Goal: Information Seeking & Learning: Check status

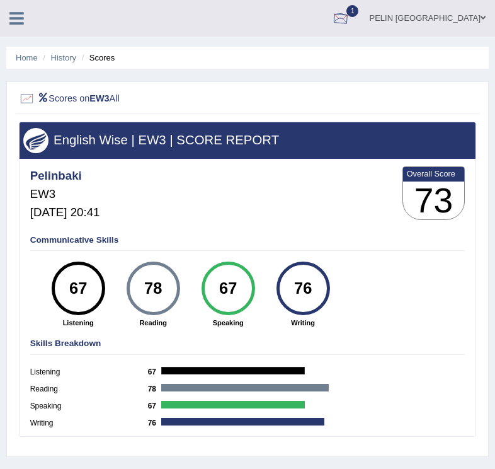
click at [350, 17] on div at bounding box center [340, 18] width 19 height 19
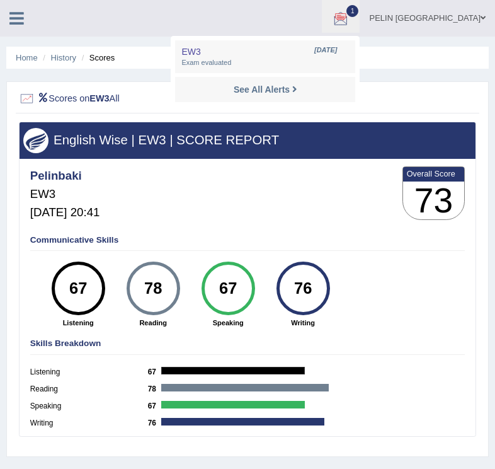
click at [350, 17] on div at bounding box center [340, 18] width 19 height 19
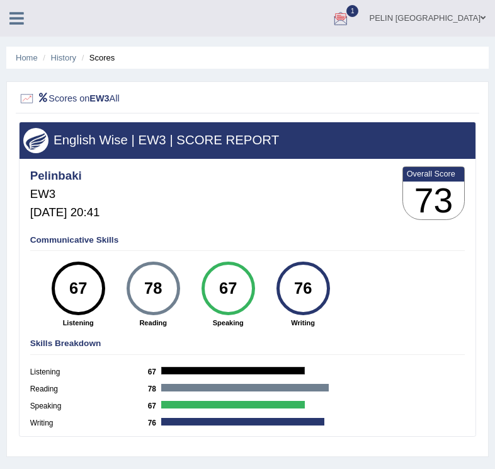
click at [348, 18] on ul "PELIN BAKI Toggle navigation Username: pelinbaki Access Type: Online Subscripti…" at bounding box center [322, 18] width 347 height 36
click at [350, 20] on div at bounding box center [340, 18] width 19 height 19
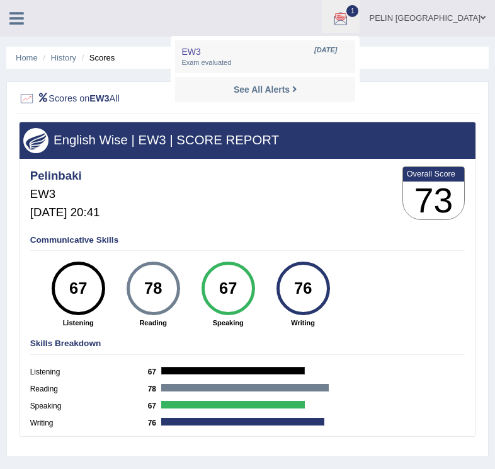
drag, startPoint x: 151, startPoint y: 27, endPoint x: 21, endPoint y: 33, distance: 130.0
click at [151, 27] on ul "PELIN BAKI Toggle navigation Username: pelinbaki Access Type: Online Subscripti…" at bounding box center [322, 18] width 347 height 36
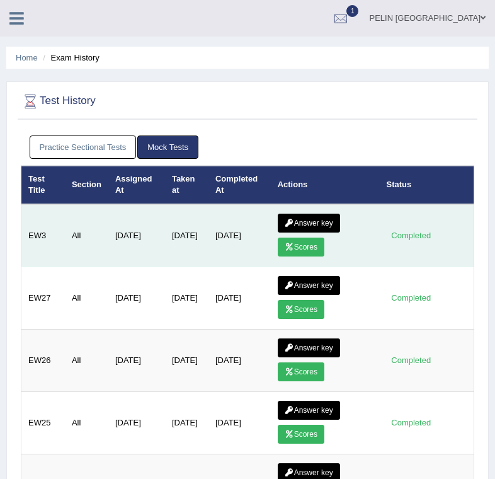
click at [330, 226] on link "Answer key" at bounding box center [309, 223] width 62 height 19
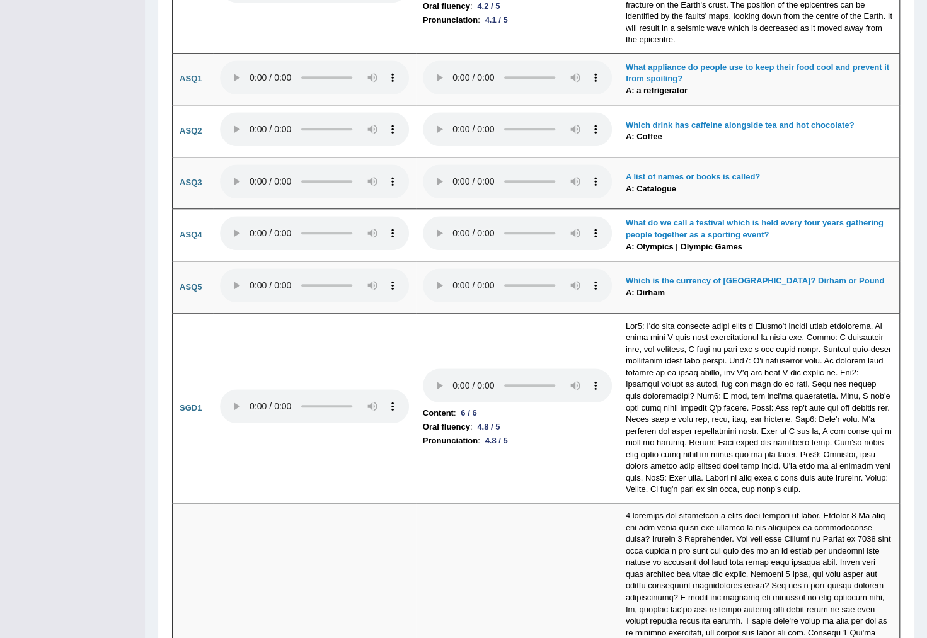
scroll to position [3934, 0]
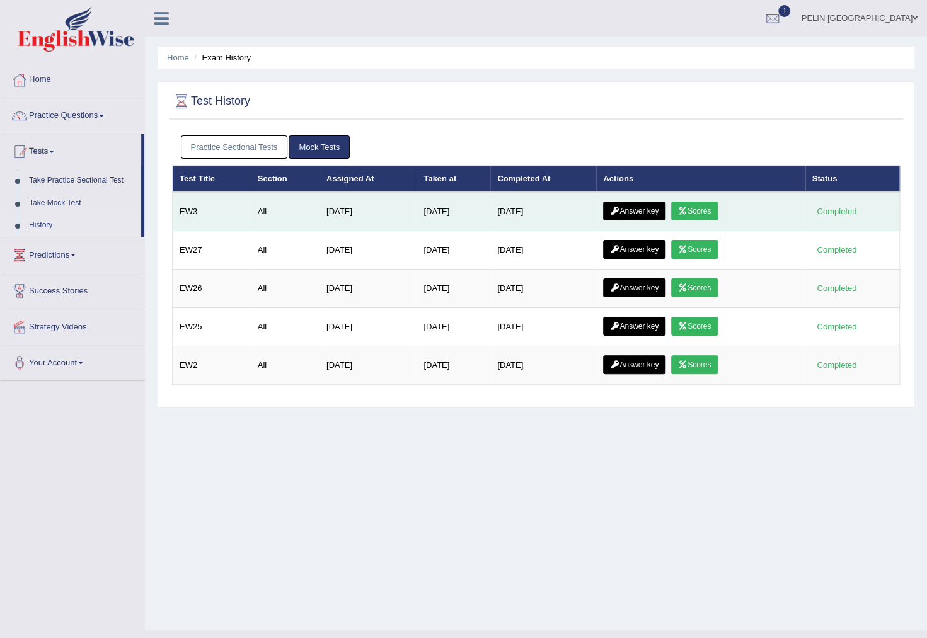
click at [703, 209] on link "Scores" at bounding box center [694, 211] width 47 height 19
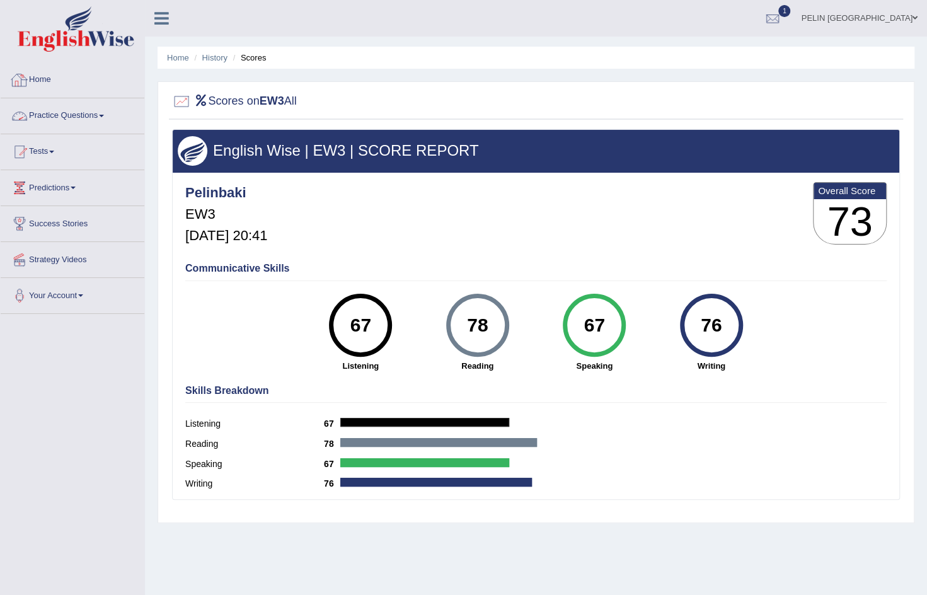
click at [111, 111] on link "Practice Questions" at bounding box center [73, 114] width 144 height 32
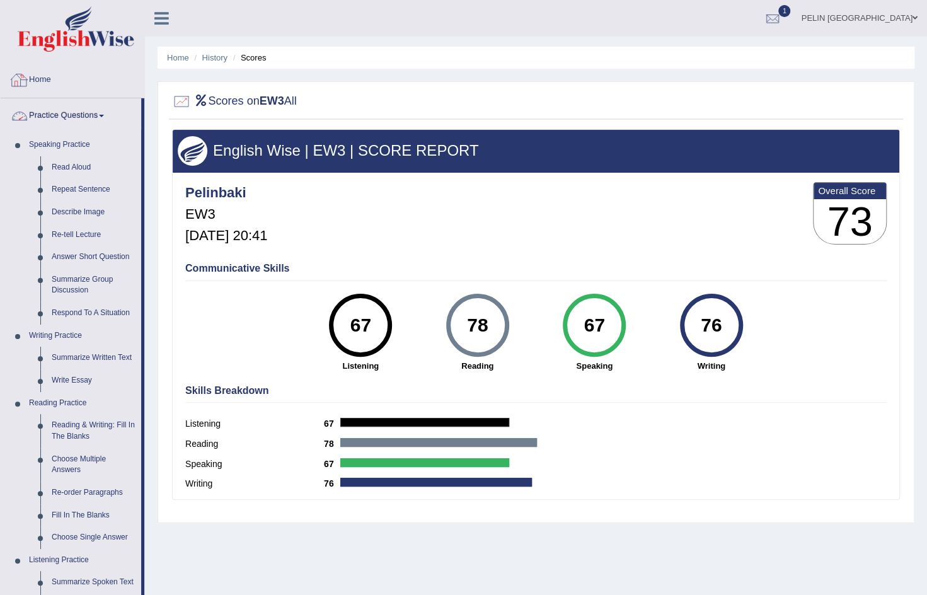
click at [80, 118] on link "Practice Questions" at bounding box center [71, 114] width 141 height 32
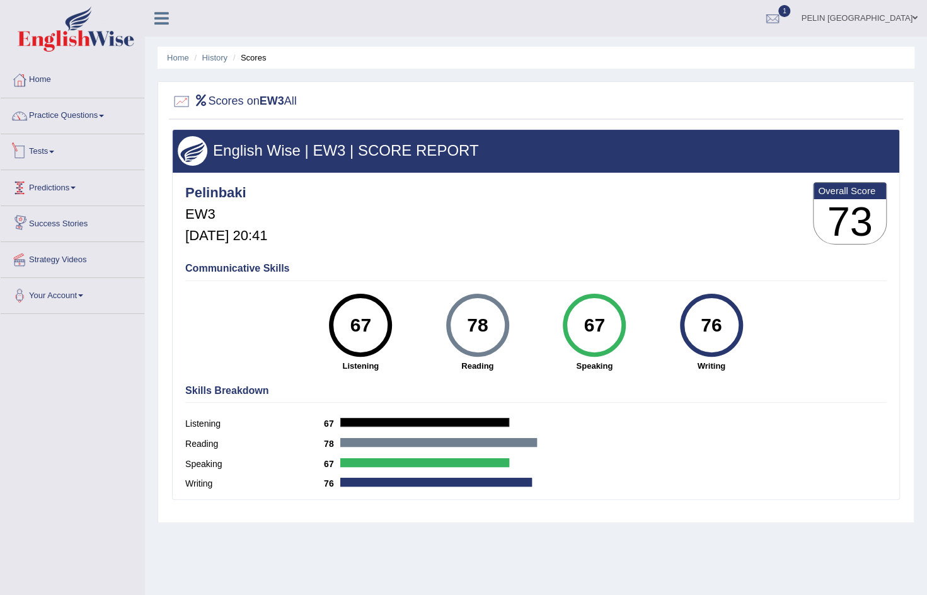
drag, startPoint x: 56, startPoint y: 148, endPoint x: 61, endPoint y: 176, distance: 28.2
click at [56, 148] on link "Tests" at bounding box center [73, 150] width 144 height 32
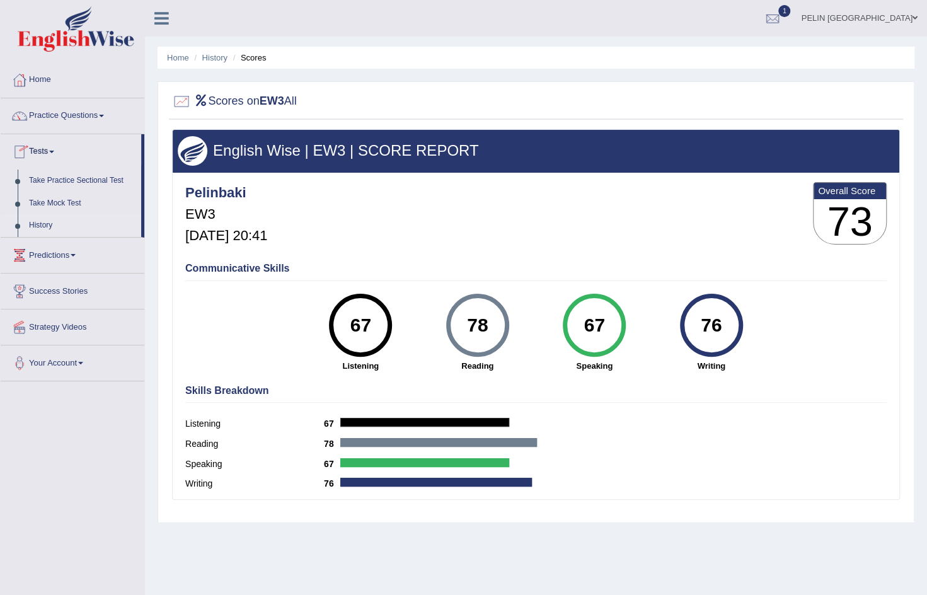
drag, startPoint x: 52, startPoint y: 226, endPoint x: 132, endPoint y: 216, distance: 80.6
click at [52, 226] on link "History" at bounding box center [82, 225] width 118 height 23
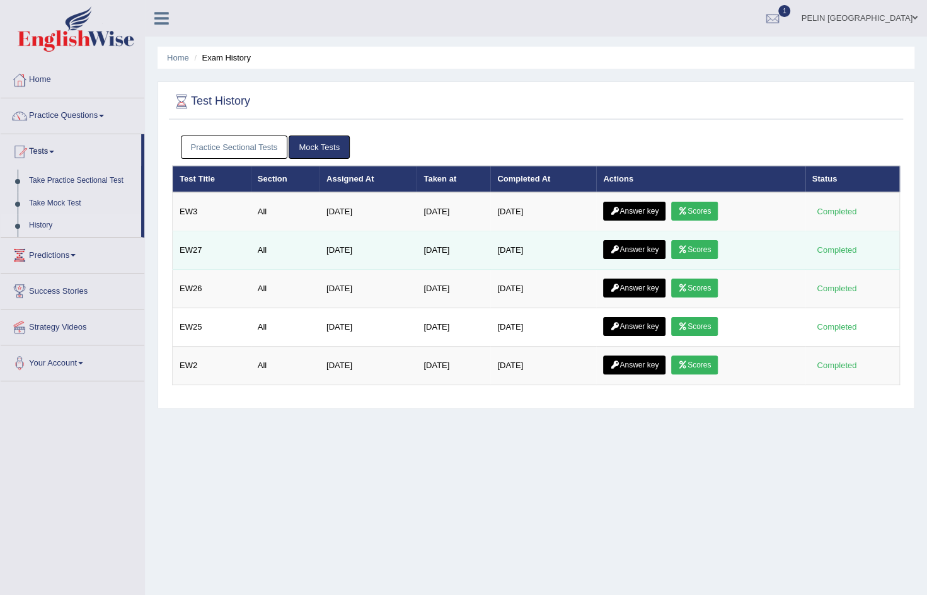
click at [698, 251] on link "Scores" at bounding box center [694, 249] width 47 height 19
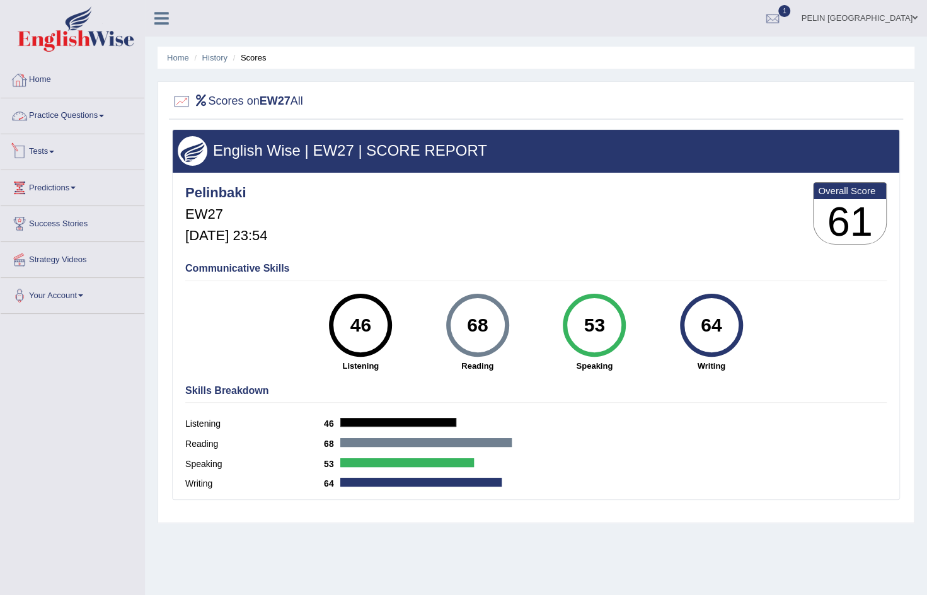
click at [49, 156] on link "Tests" at bounding box center [73, 150] width 144 height 32
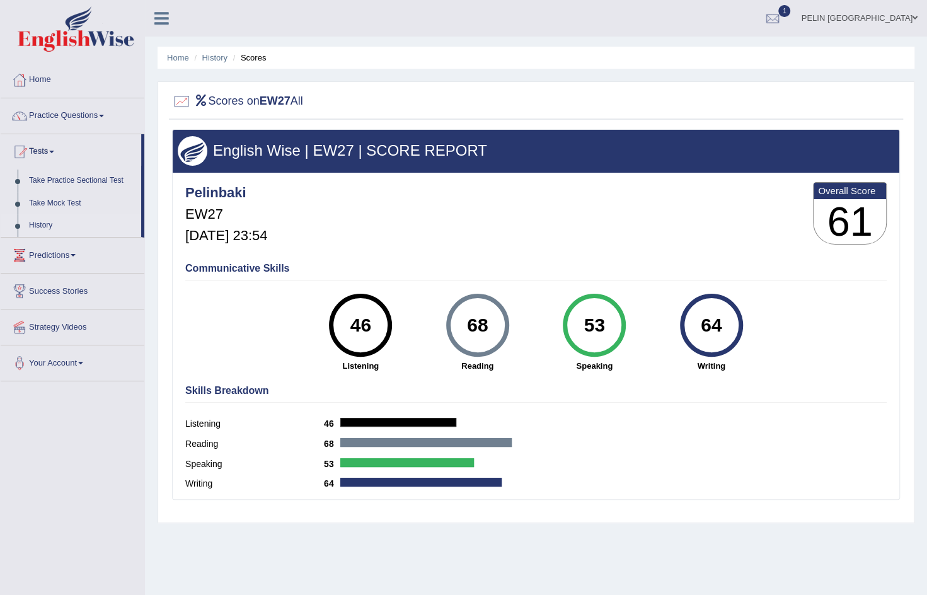
drag, startPoint x: 54, startPoint y: 225, endPoint x: 117, endPoint y: 223, distance: 63.7
click at [53, 225] on link "History" at bounding box center [82, 225] width 118 height 23
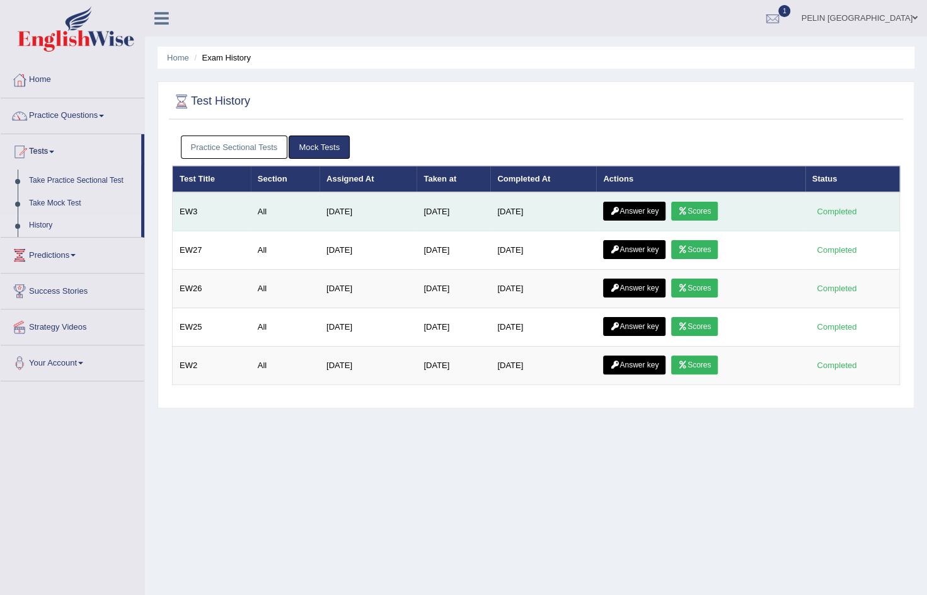
click at [706, 209] on link "Scores" at bounding box center [694, 211] width 47 height 19
click at [637, 212] on link "Answer key" at bounding box center [634, 211] width 62 height 19
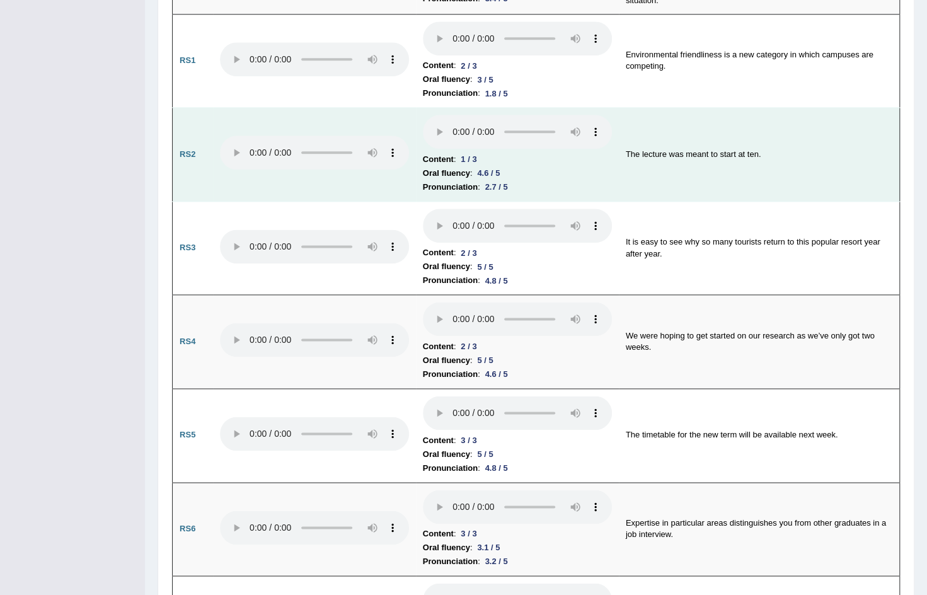
scroll to position [823, 0]
drag, startPoint x: 627, startPoint y: 141, endPoint x: 771, endPoint y: 141, distance: 143.7
click at [771, 141] on td "The lecture was meant to start at ten." at bounding box center [759, 154] width 281 height 94
click at [771, 142] on td "The lecture was meant to start at ten." at bounding box center [759, 154] width 281 height 94
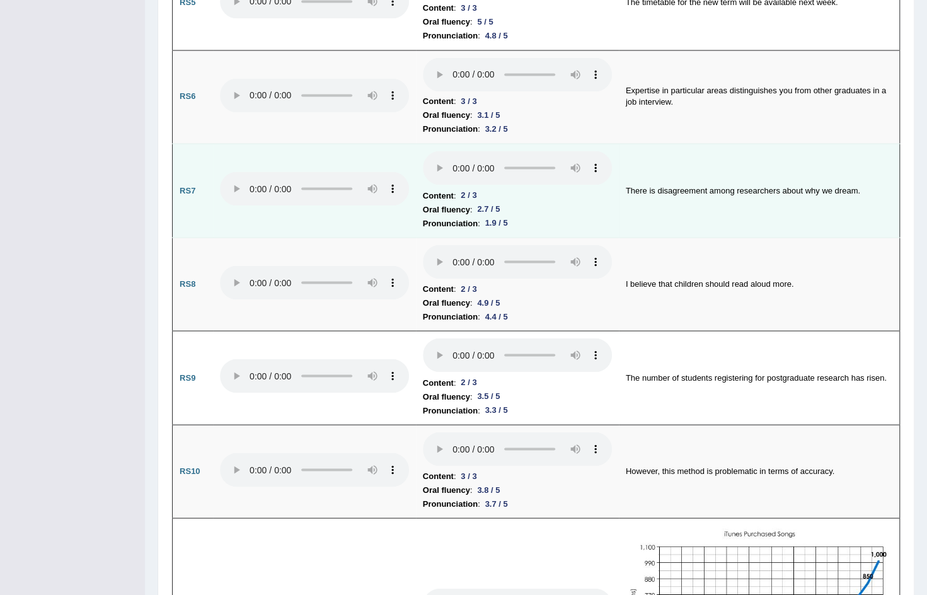
scroll to position [1291, 0]
